Goal: Information Seeking & Learning: Learn about a topic

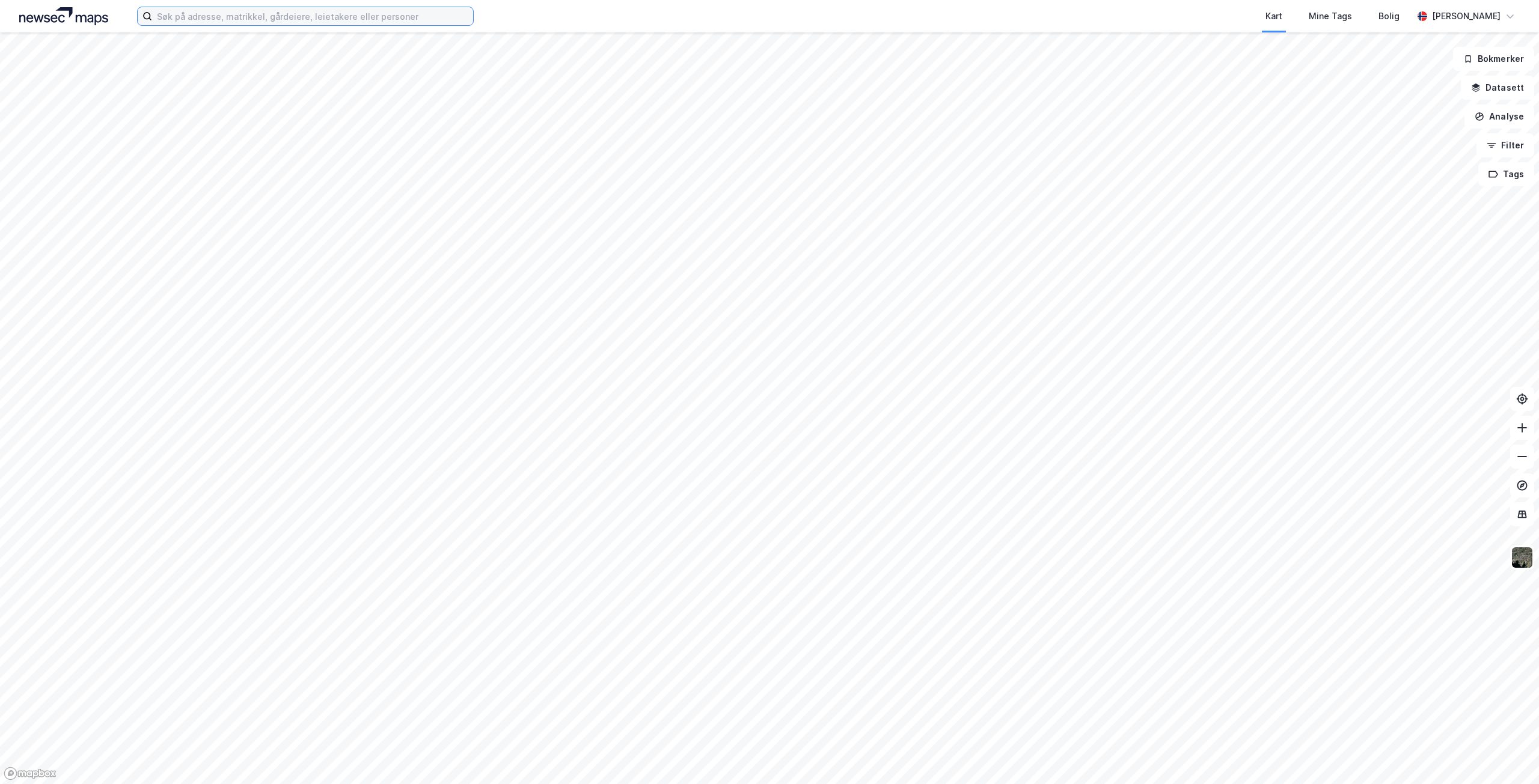
click at [239, 15] on input at bounding box center [312, 16] width 321 height 18
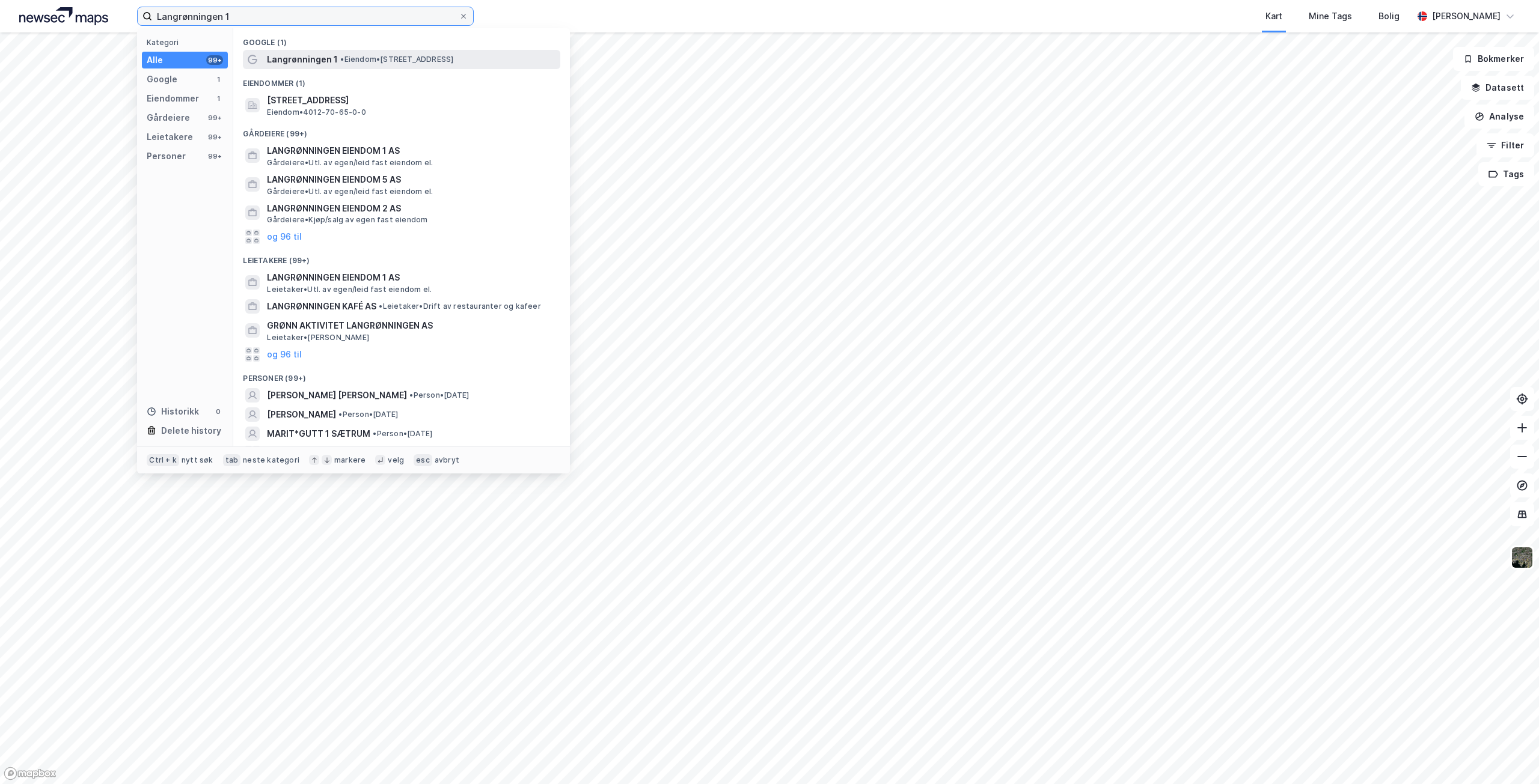
type input "Langrønningen 1"
click at [313, 59] on span "Langrønningen 1" at bounding box center [303, 59] width 71 height 14
